Goal: Transaction & Acquisition: Purchase product/service

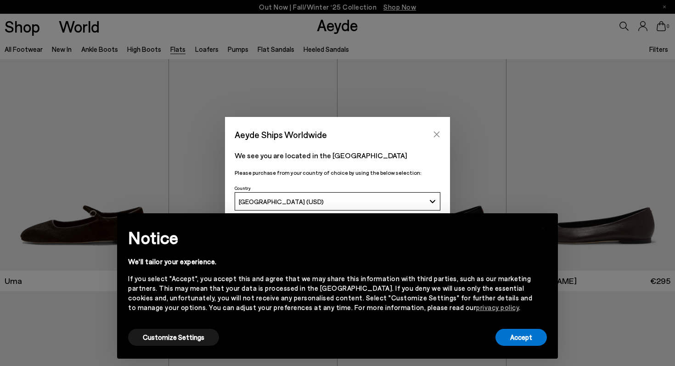
click at [437, 131] on icon "Close" at bounding box center [436, 134] width 7 height 7
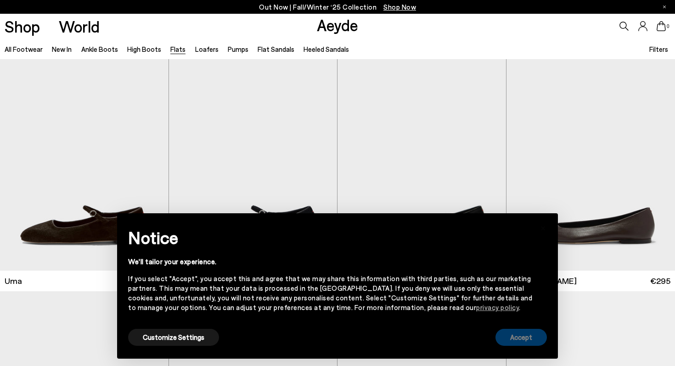
click at [522, 335] on button "Accept" at bounding box center [520, 337] width 51 height 17
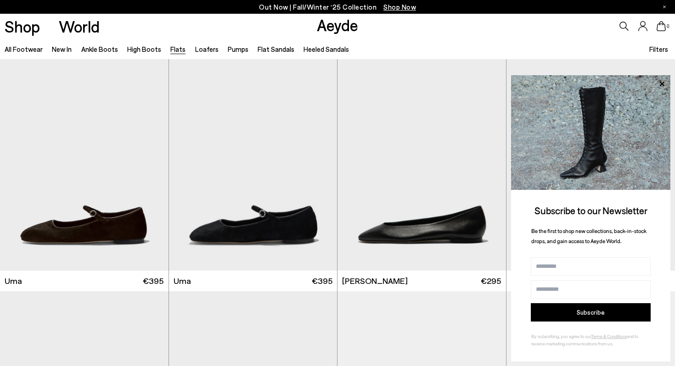
click at [628, 28] on icon at bounding box center [623, 26] width 9 height 9
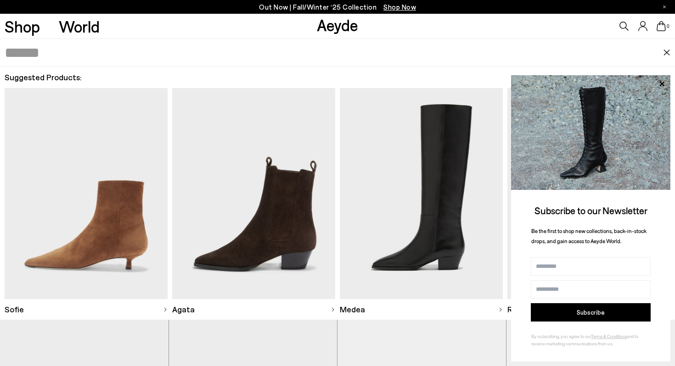
paste input "**********"
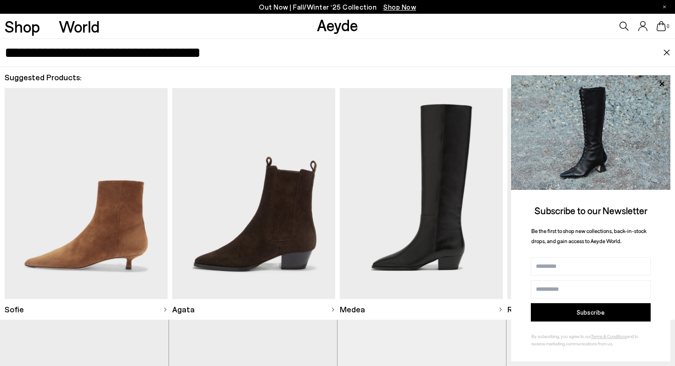
type input "**********"
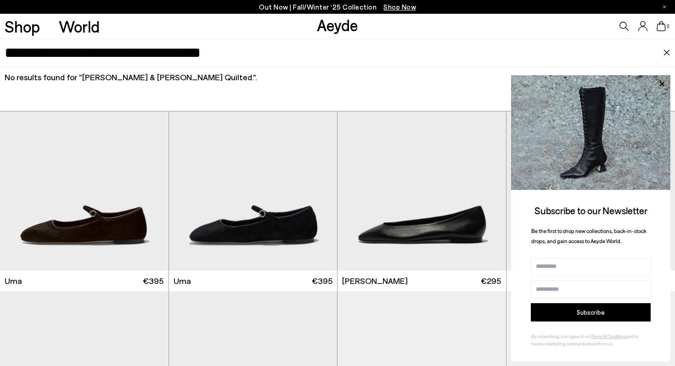
drag, startPoint x: 157, startPoint y: 56, endPoint x: 3, endPoint y: 51, distance: 153.9
click at [3, 51] on div "**********" at bounding box center [337, 53] width 675 height 28
click at [261, 117] on img "1 / 5" at bounding box center [253, 165] width 169 height 212
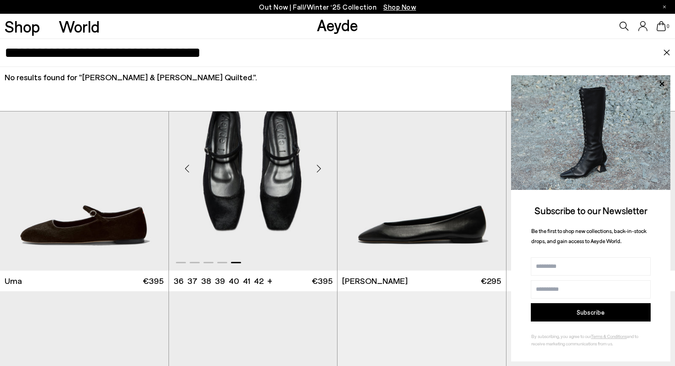
click at [328, 169] on div "Next slide" at bounding box center [319, 169] width 28 height 28
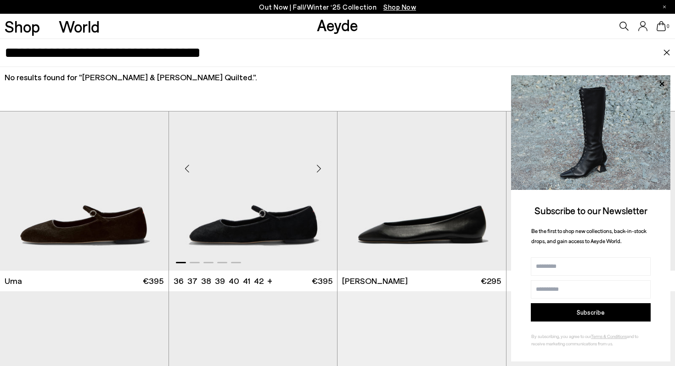
click at [328, 169] on div "Next slide" at bounding box center [319, 169] width 28 height 28
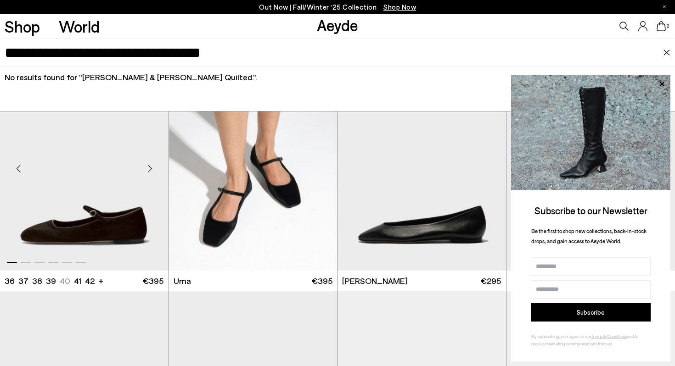
click at [161, 168] on div "Next slide" at bounding box center [150, 169] width 28 height 28
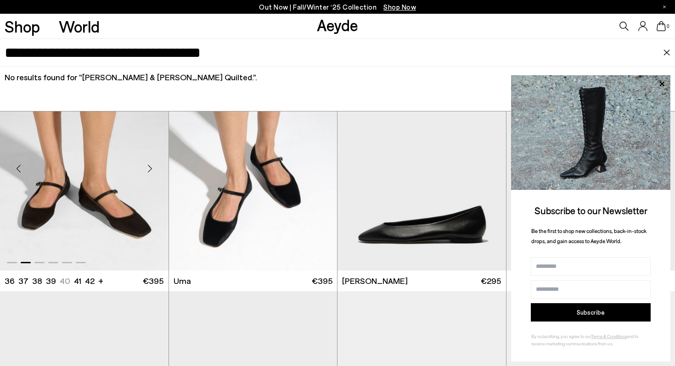
click at [161, 168] on div "Next slide" at bounding box center [150, 169] width 28 height 28
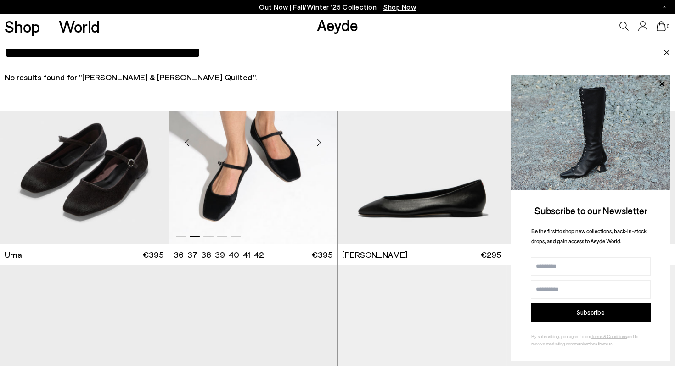
scroll to position [28, 0]
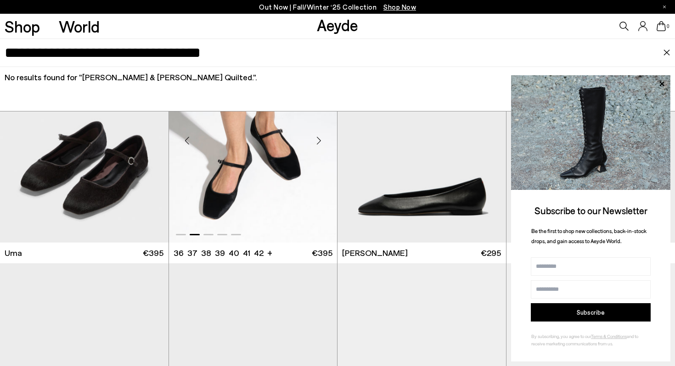
click at [243, 134] on img "2 / 5" at bounding box center [253, 137] width 169 height 212
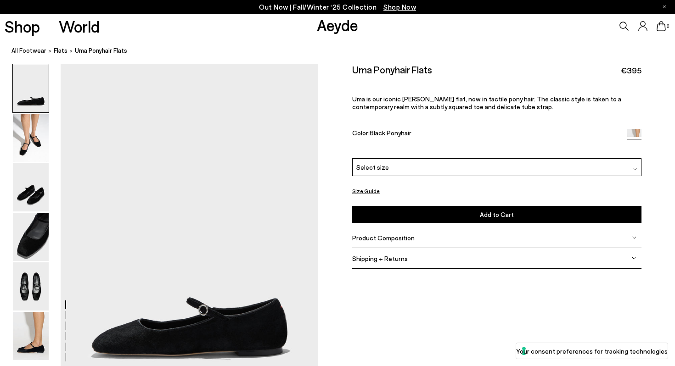
click at [458, 173] on div "Select size" at bounding box center [496, 167] width 289 height 18
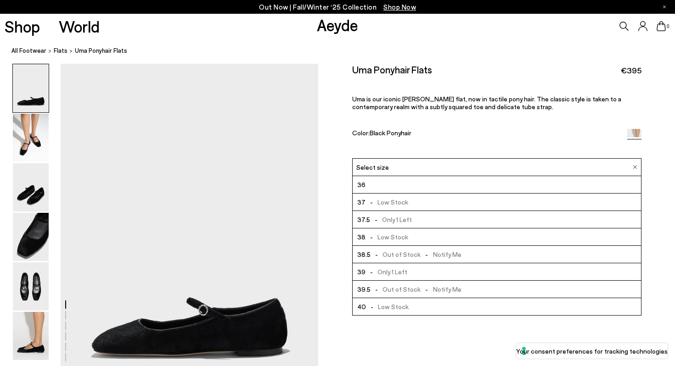
click at [421, 240] on li "38 - Low Stock" at bounding box center [497, 237] width 288 height 17
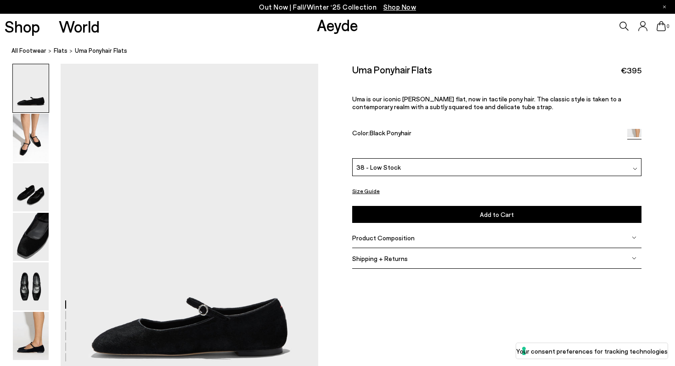
click at [429, 222] on button "Add to Cart Select a Size First" at bounding box center [496, 214] width 289 height 17
click at [429, 211] on button "Add to Cart Select a Size First" at bounding box center [496, 214] width 289 height 17
click at [423, 220] on button "Add to Cart Select a Size First" at bounding box center [496, 214] width 289 height 17
